Goal: Information Seeking & Learning: Check status

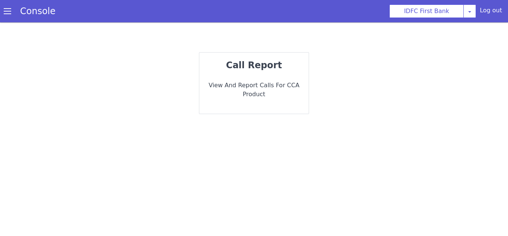
click at [249, 86] on p "View and report calls for CCA Product" at bounding box center [253, 90] width 97 height 18
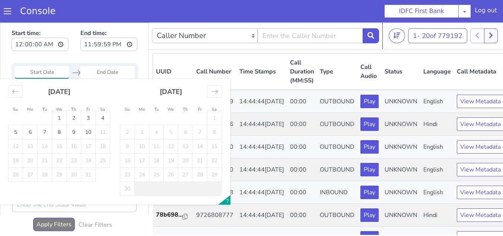
click at [34, 76] on input "Start Date" at bounding box center [42, 72] width 55 height 13
click at [62, 115] on td "1" at bounding box center [59, 118] width 15 height 14
type input "[DATE]"
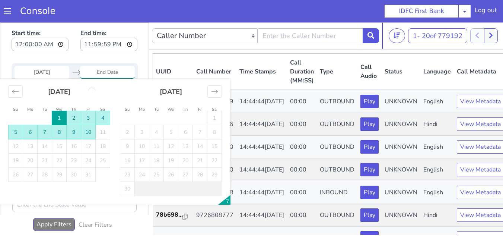
click at [88, 134] on td "10" at bounding box center [88, 132] width 15 height 14
type input "[DATE]"
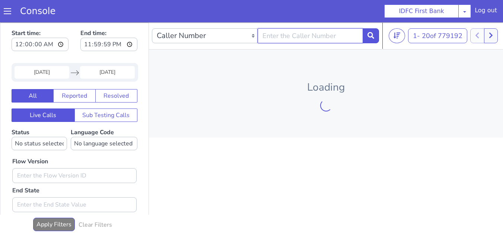
click at [306, 43] on input "text" at bounding box center [311, 35] width 106 height 15
paste input "9601835522"
type input "9601835522"
click at [367, 38] on button at bounding box center [370, 35] width 16 height 15
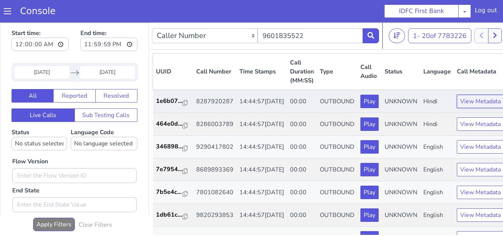
click at [461, 108] on button "View Metadata" at bounding box center [480, 101] width 47 height 13
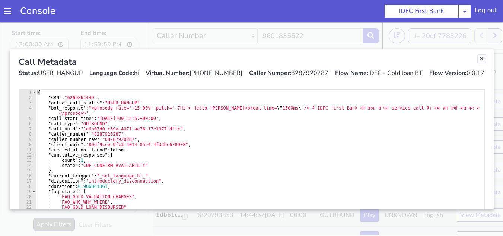
click at [481, 60] on link "Close" at bounding box center [481, 58] width 7 height 7
